Goal: Task Accomplishment & Management: Use online tool/utility

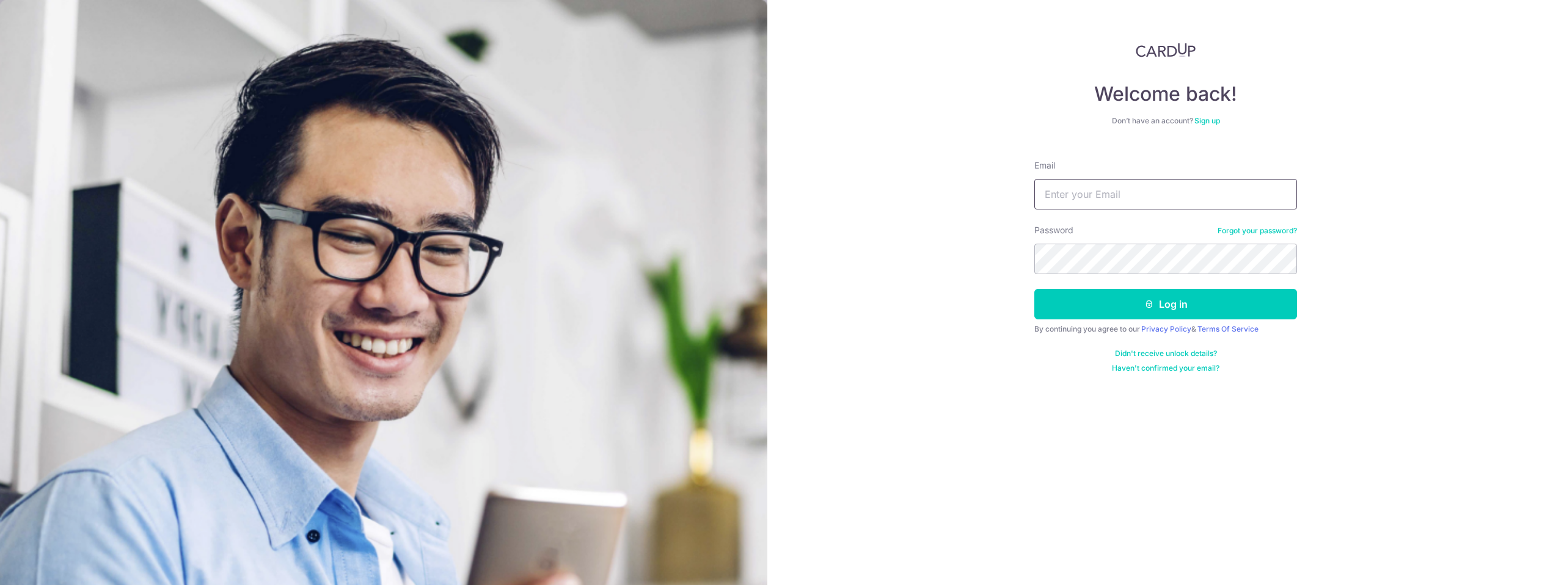
click at [1079, 200] on input "Email" at bounding box center [1166, 194] width 263 height 31
type input "[EMAIL_ADDRESS][DOMAIN_NAME]"
click at [1100, 302] on button "Log in" at bounding box center [1166, 304] width 263 height 31
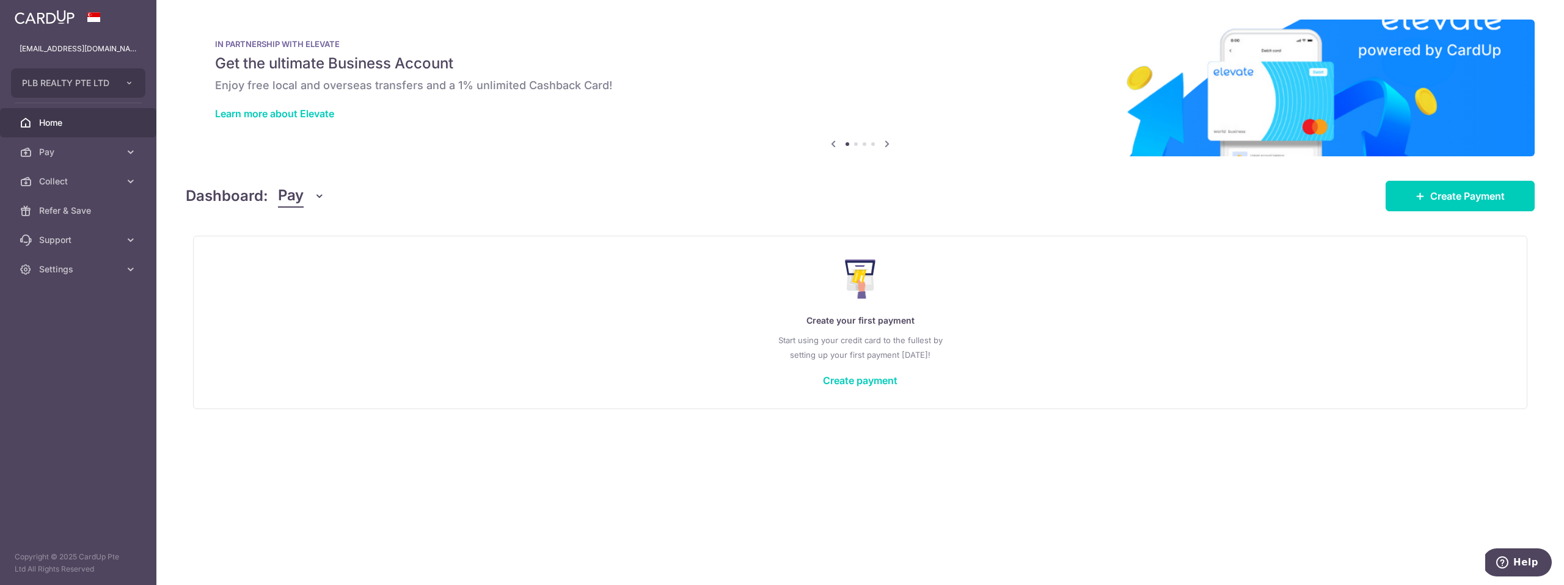
click at [289, 200] on span "Pay" at bounding box center [291, 196] width 26 height 23
click at [296, 262] on link "Collect" at bounding box center [342, 259] width 127 height 29
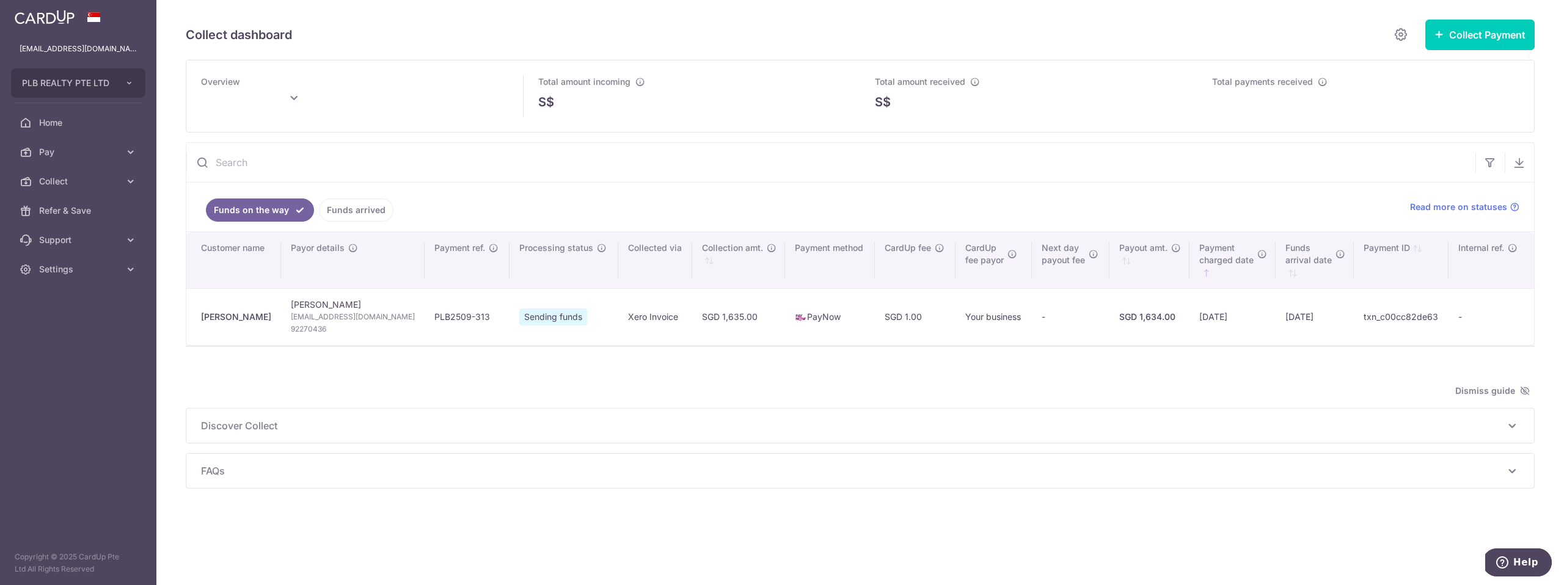
type input "[DATE]"
